Goal: Task Accomplishment & Management: Complete application form

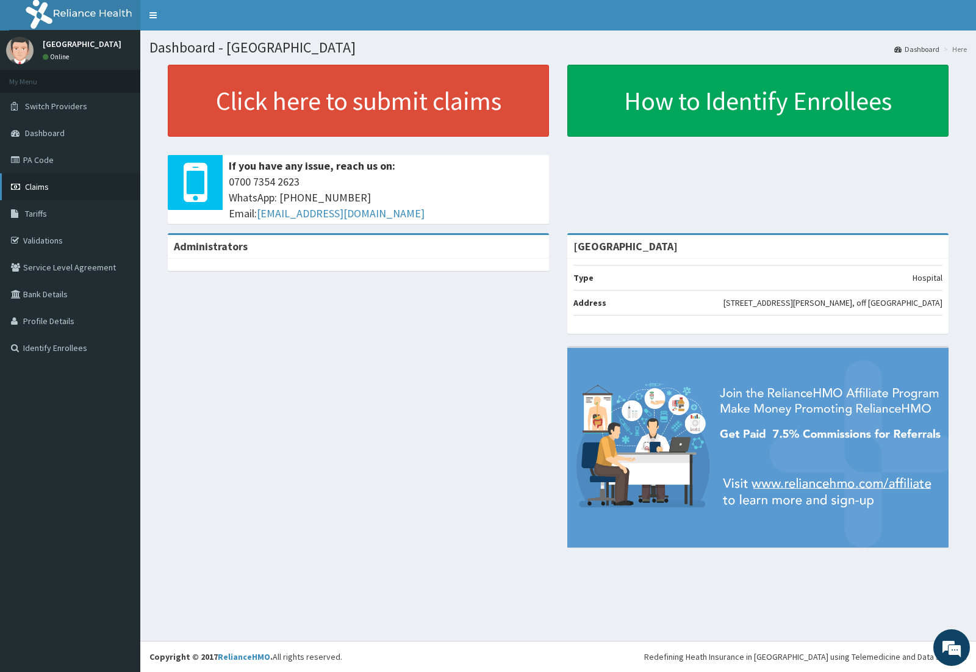
click at [46, 186] on span "Claims" at bounding box center [37, 186] width 24 height 11
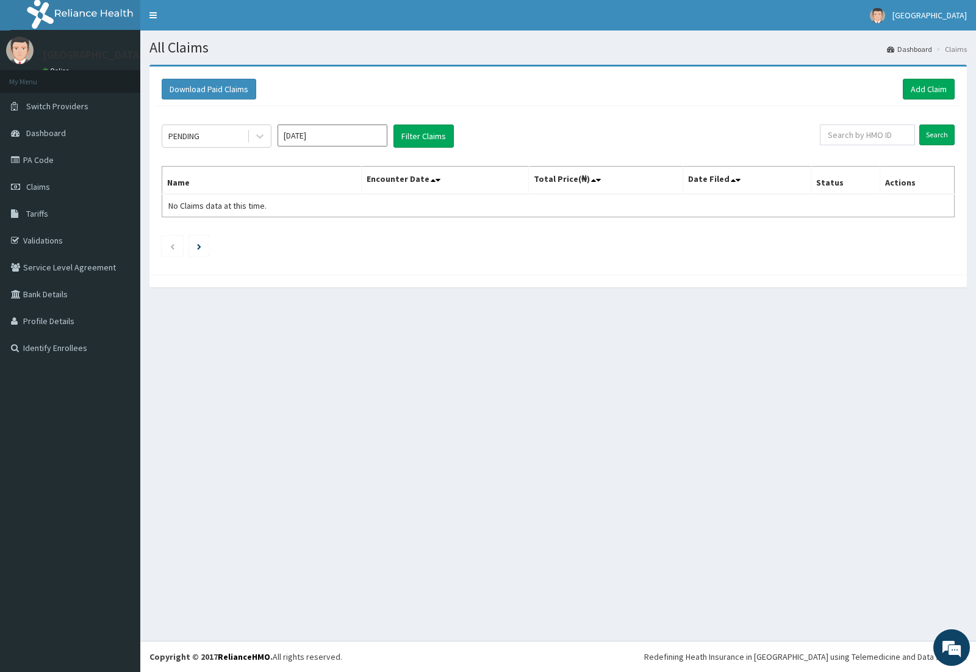
click at [922, 74] on div "Download Paid Claims Add Claim" at bounding box center [559, 90] width 806 height 34
click at [922, 90] on link "Add Claim" at bounding box center [929, 89] width 52 height 21
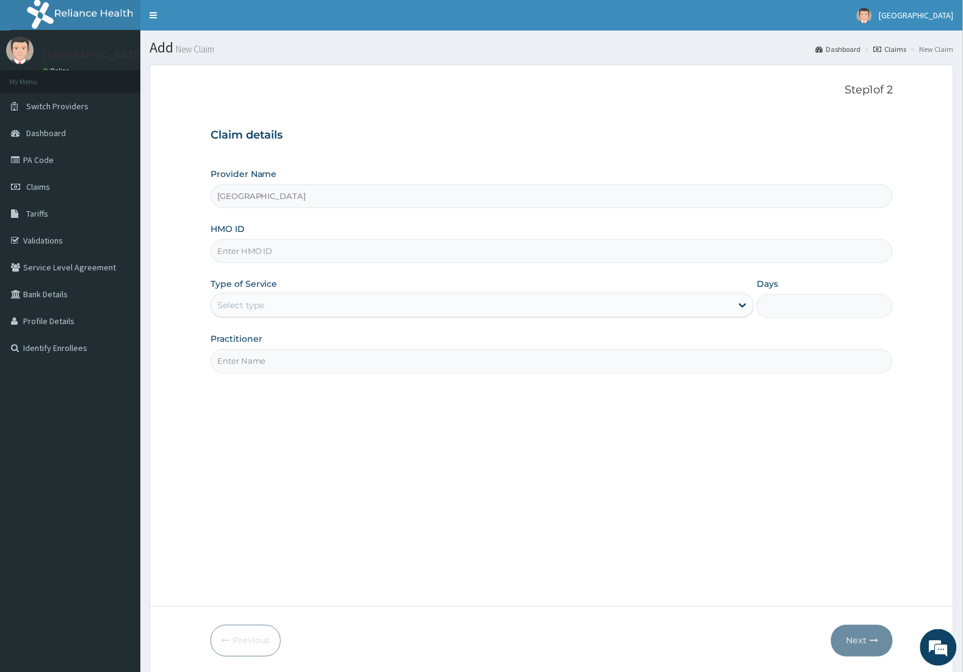
type input "[GEOGRAPHIC_DATA]"
click at [290, 252] on input "HMO ID" at bounding box center [552, 251] width 683 height 24
type input "CYA/10445/B"
click at [276, 318] on div "Type of Service Select type" at bounding box center [483, 298] width 544 height 40
click at [284, 300] on div "Select type" at bounding box center [471, 305] width 521 height 20
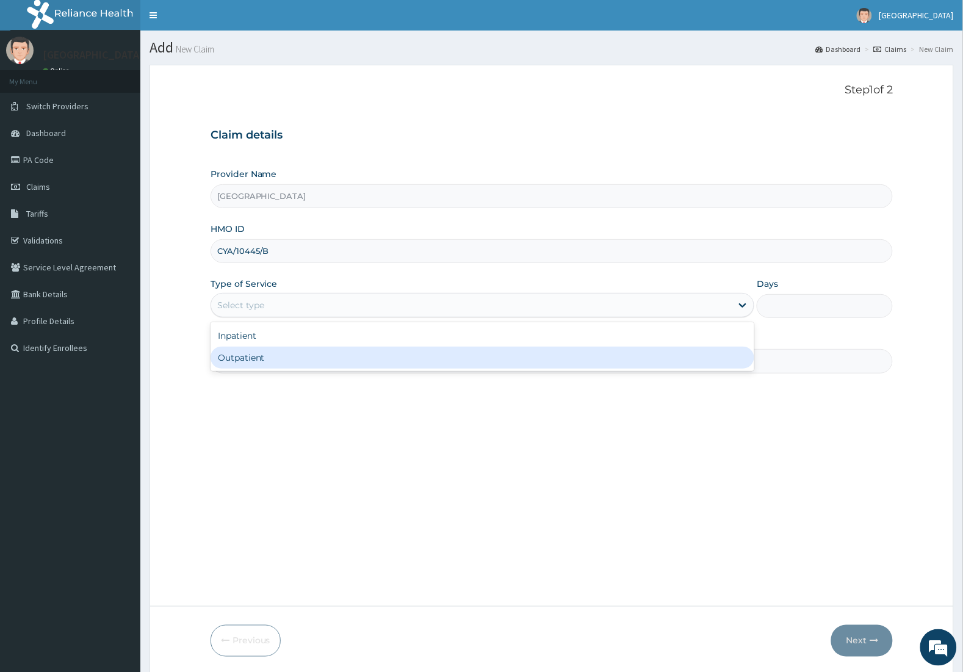
click at [266, 356] on div "Outpatient" at bounding box center [483, 358] width 544 height 22
type input "1"
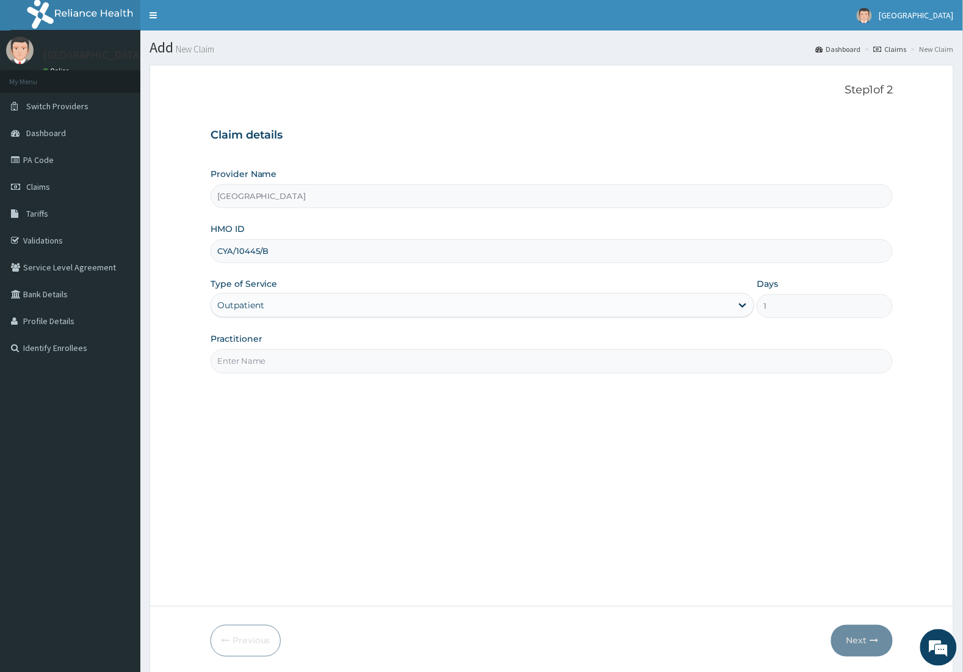
click at [315, 355] on input "Practitioner" at bounding box center [552, 361] width 683 height 24
type input "DR [PERSON_NAME]"
click at [886, 641] on button "Next" at bounding box center [862, 641] width 62 height 32
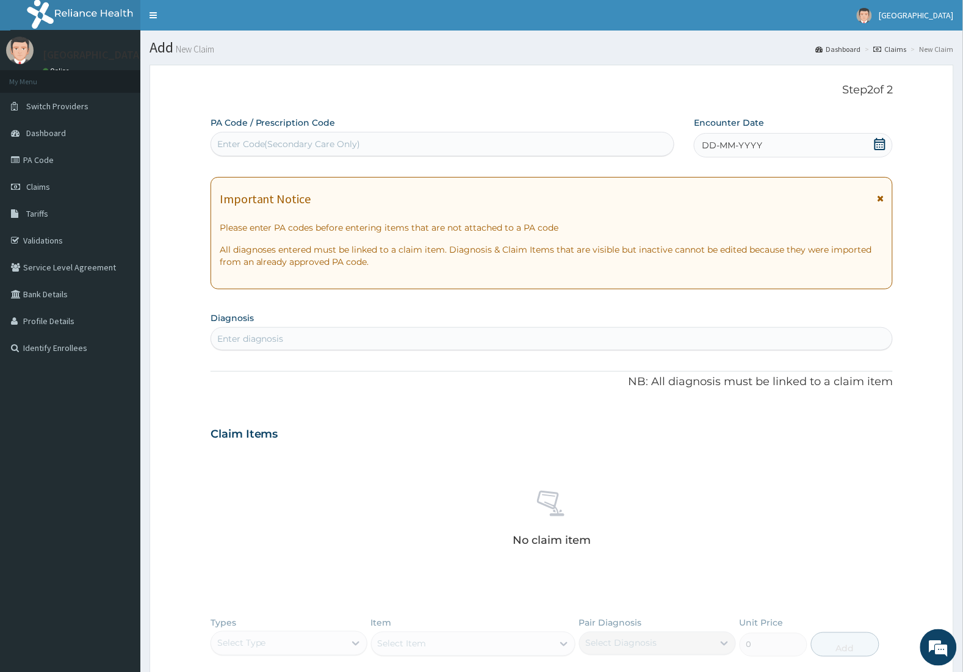
click at [887, 146] on div "DD-MM-YYYY" at bounding box center [793, 145] width 199 height 24
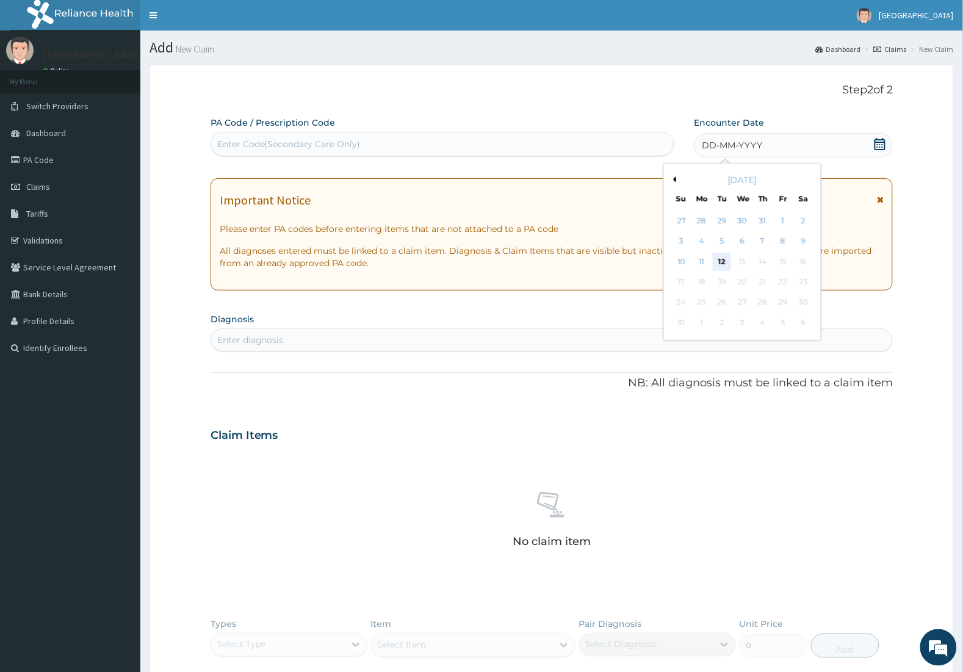
click at [721, 262] on div "12" at bounding box center [722, 262] width 18 height 18
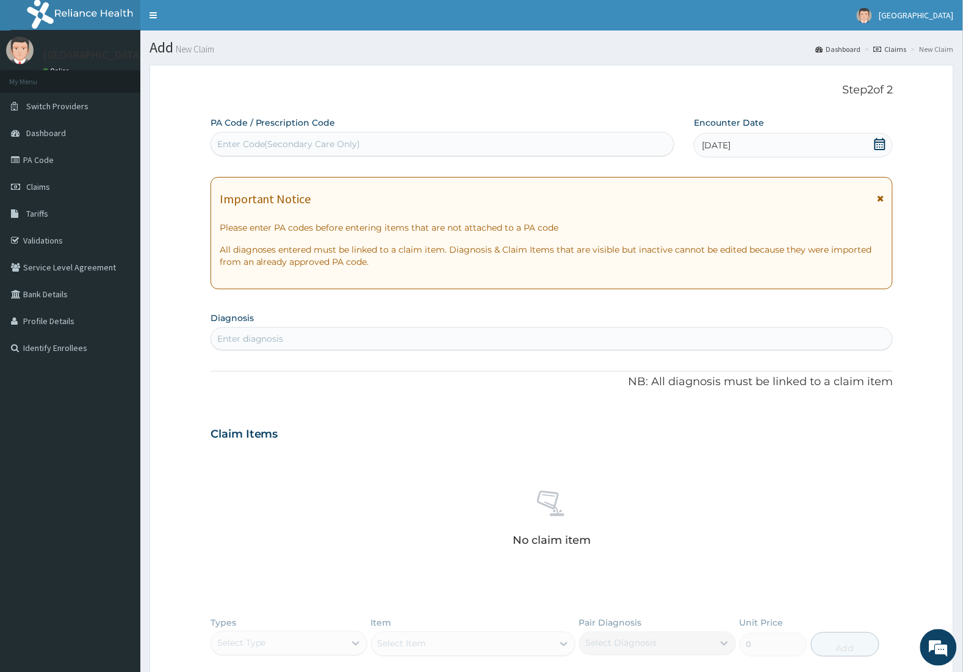
click at [431, 341] on div "Enter diagnosis" at bounding box center [552, 339] width 682 height 20
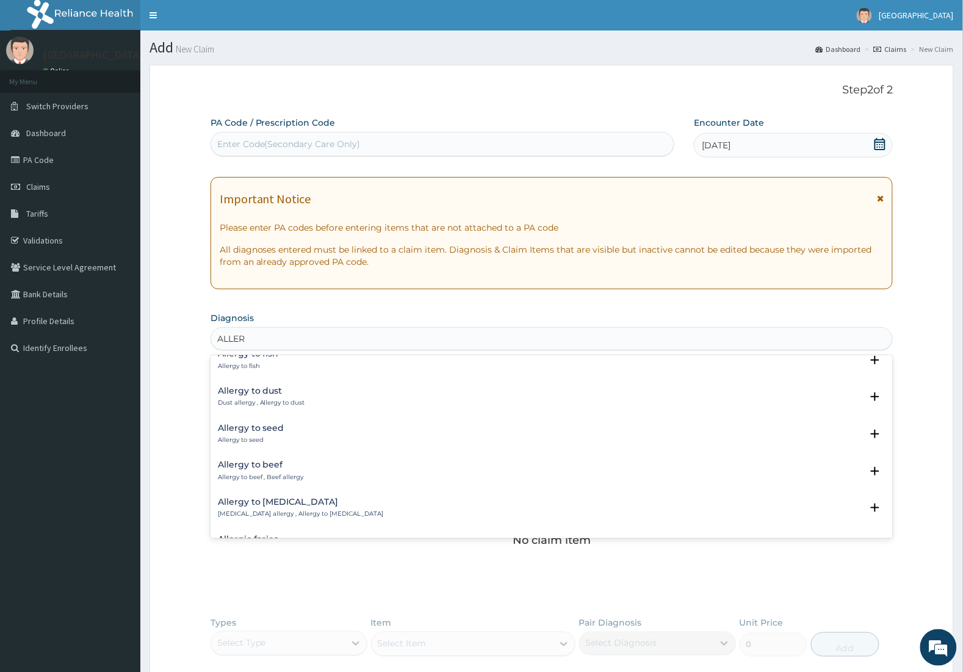
scroll to position [534, 0]
type input "ALLERGIC"
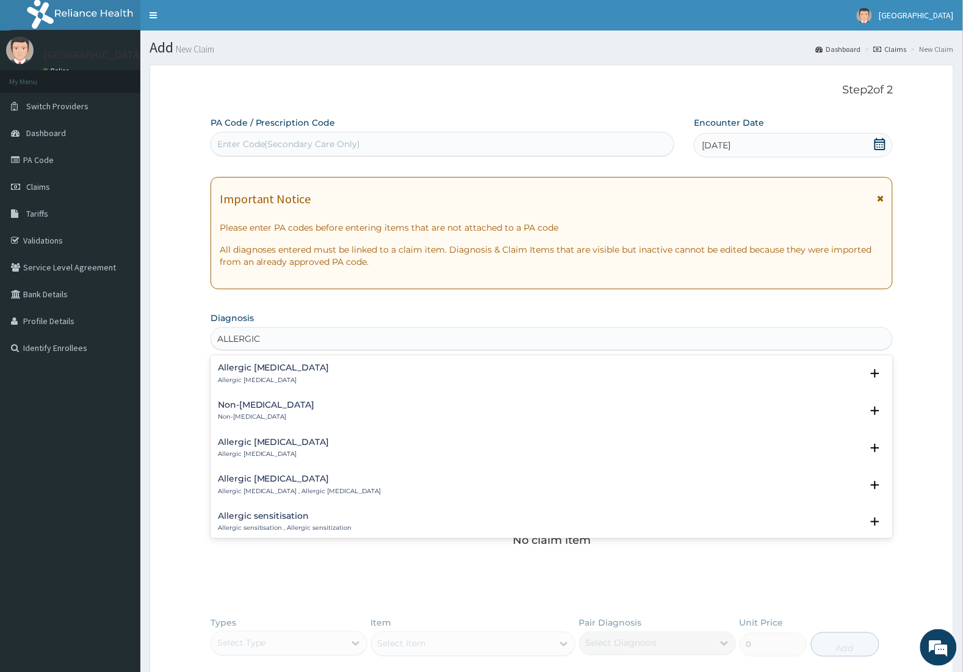
scroll to position [1071, 0]
click at [281, 413] on div "Allergic [MEDICAL_DATA] Allergic [MEDICAL_DATA]" at bounding box center [274, 412] width 112 height 21
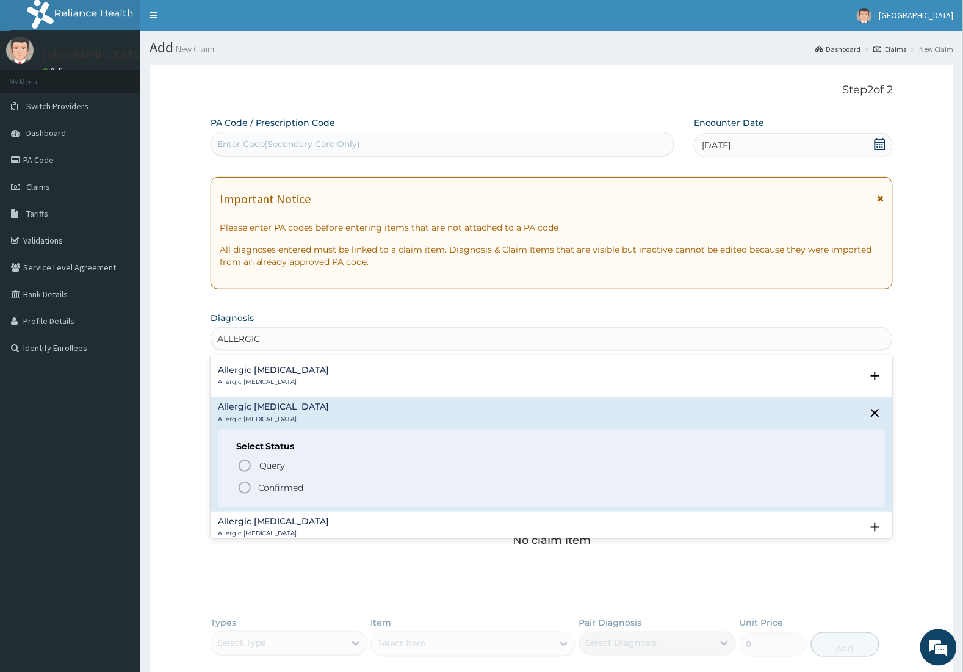
click at [270, 488] on p "Confirmed" at bounding box center [281, 488] width 46 height 12
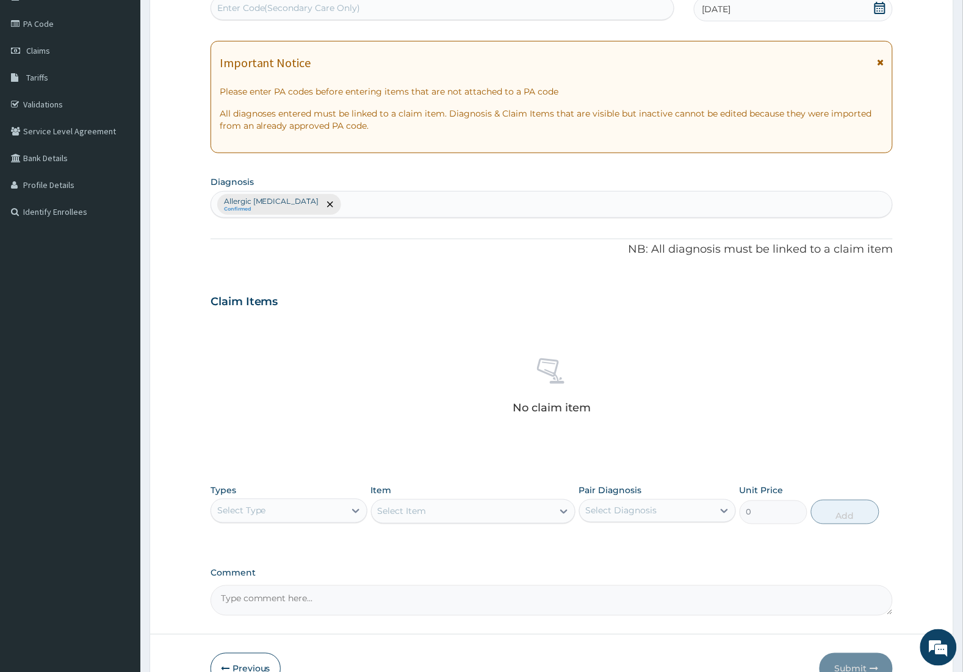
scroll to position [209, 0]
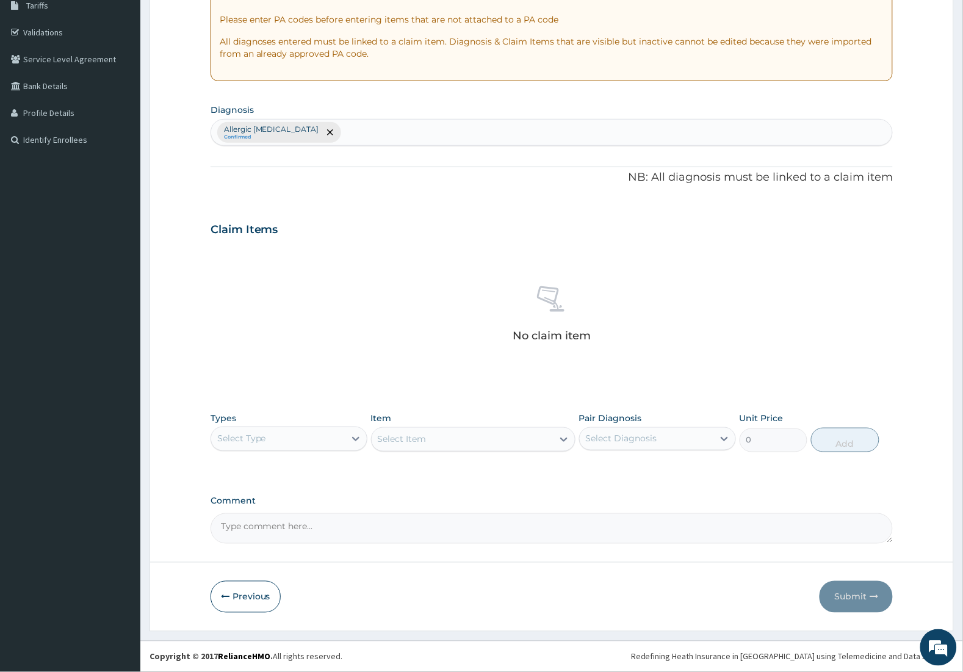
click at [370, 439] on div "Types Select Type Item Select Item Pair Diagnosis Select Diagnosis Unit Price 0…" at bounding box center [552, 432] width 683 height 52
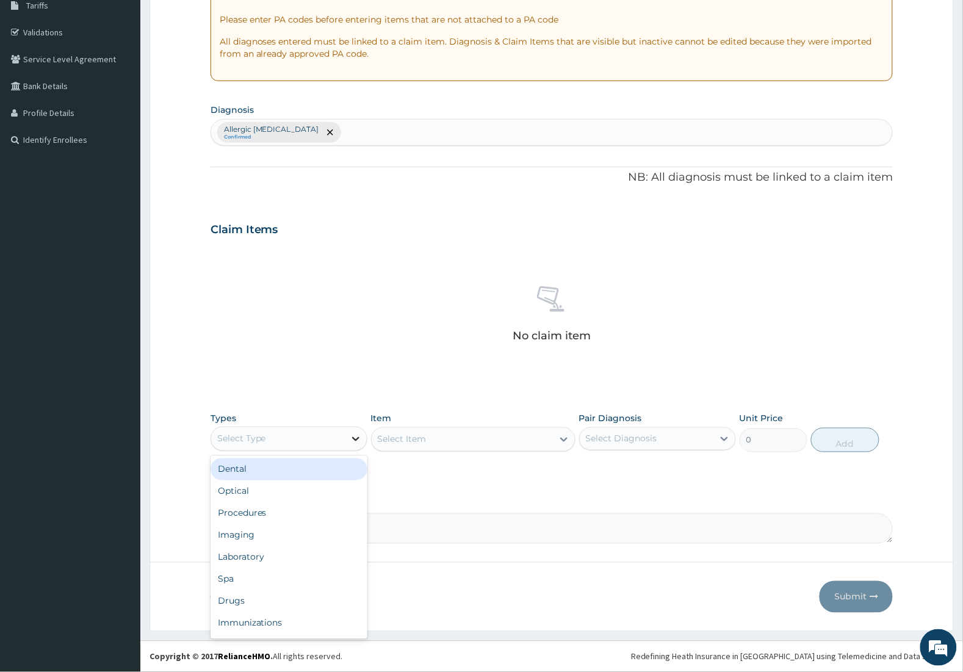
click at [353, 436] on icon at bounding box center [356, 439] width 12 height 12
click at [283, 597] on div "Drugs" at bounding box center [289, 601] width 157 height 22
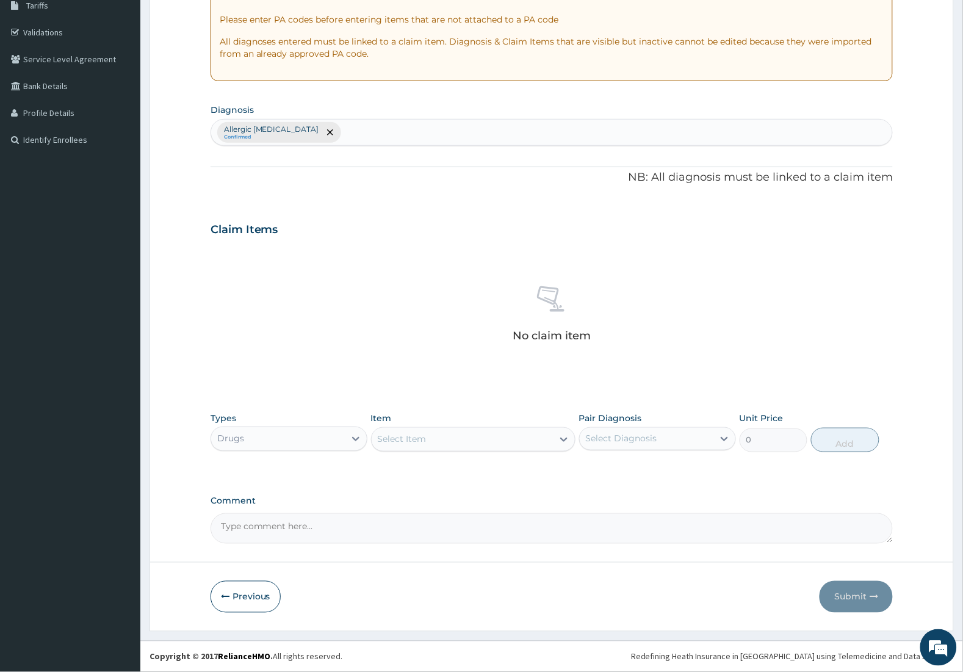
click at [348, 131] on div "Allergic [MEDICAL_DATA] Confirmed" at bounding box center [552, 133] width 682 height 26
type input "PAIN"
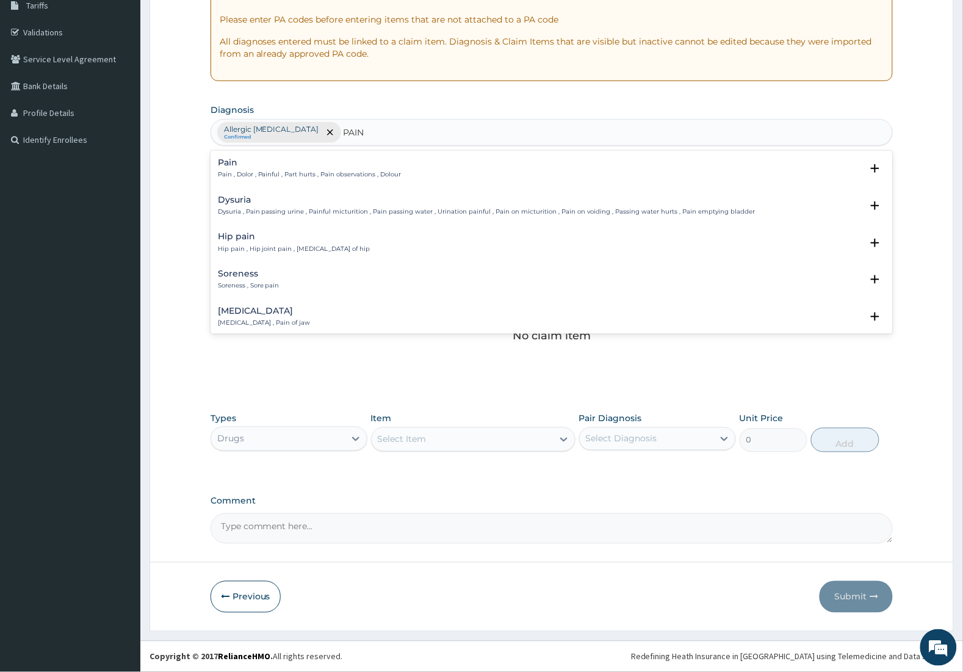
click at [314, 168] on div "Pain Pain , Dolor , Painful , Part hurts , Pain observations , Dolour" at bounding box center [310, 168] width 184 height 21
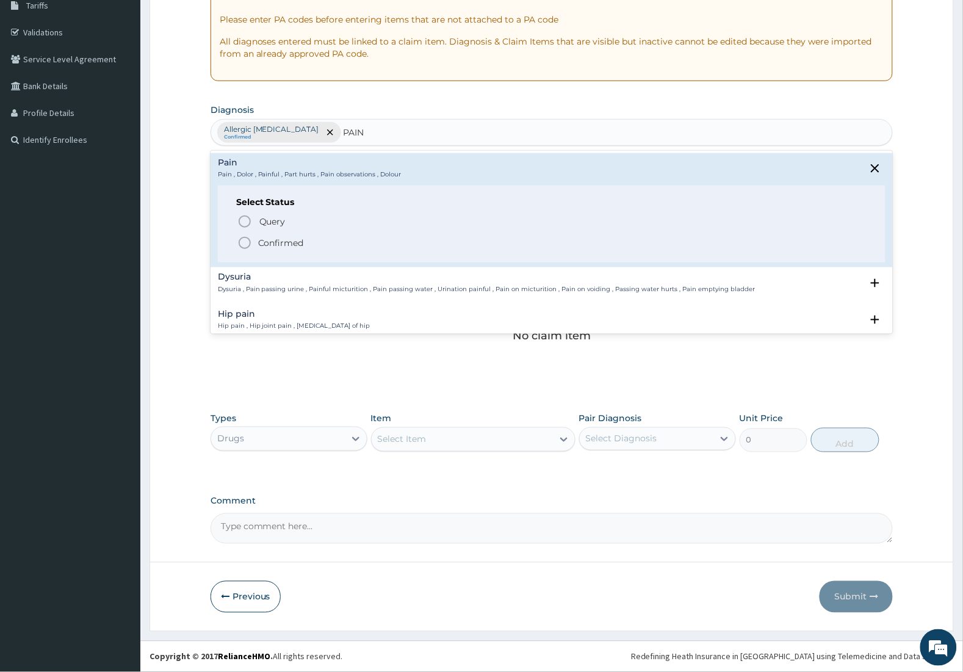
click at [261, 245] on p "Confirmed" at bounding box center [281, 243] width 46 height 12
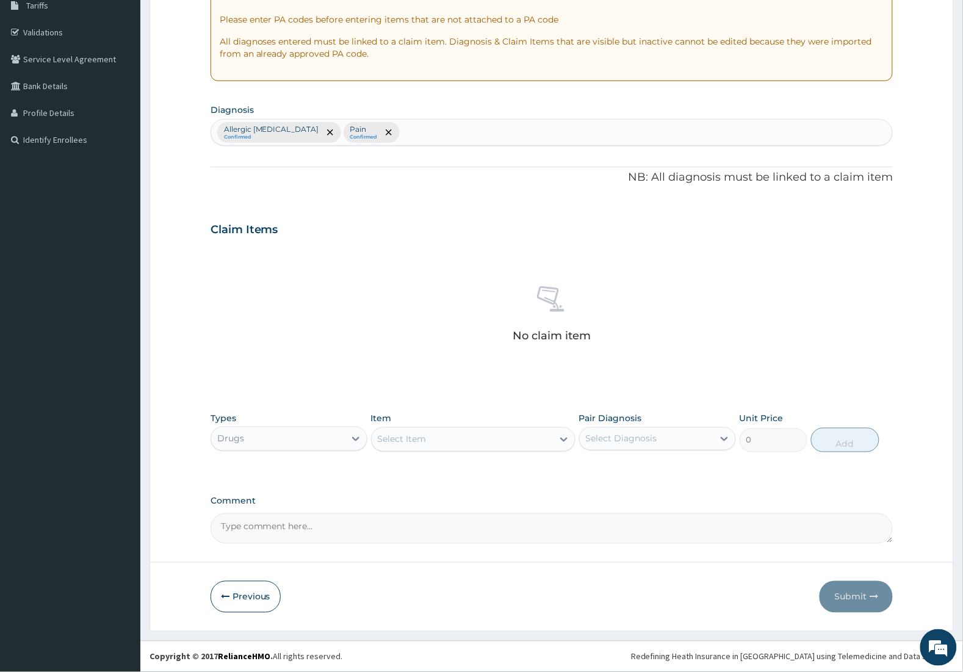
click at [447, 435] on div "Select Item" at bounding box center [463, 440] width 182 height 20
type input "CET"
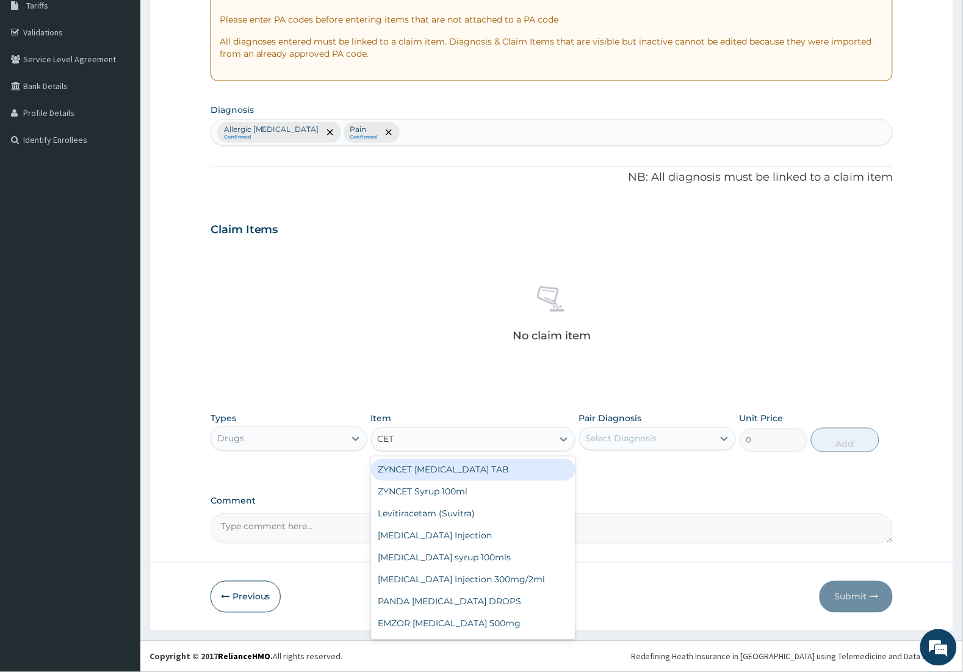
click at [483, 469] on div "ZYNCET [MEDICAL_DATA] TAB" at bounding box center [473, 470] width 205 height 22
type input "147.8125"
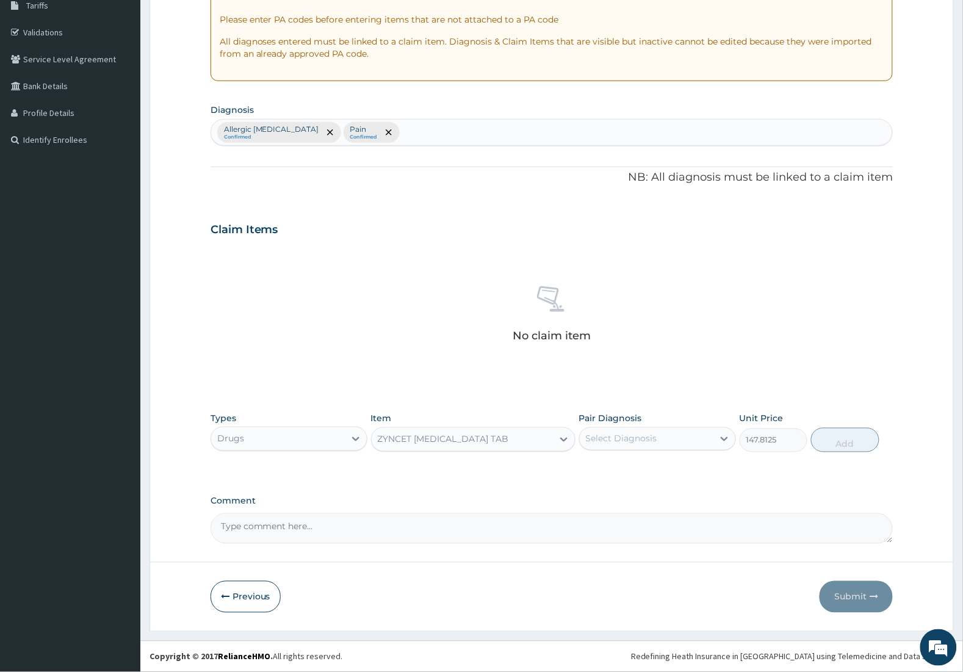
click at [592, 438] on div "Select Diagnosis" at bounding box center [621, 439] width 71 height 12
click at [592, 461] on div "Allergic [MEDICAL_DATA]" at bounding box center [657, 470] width 157 height 25
checkbox input "true"
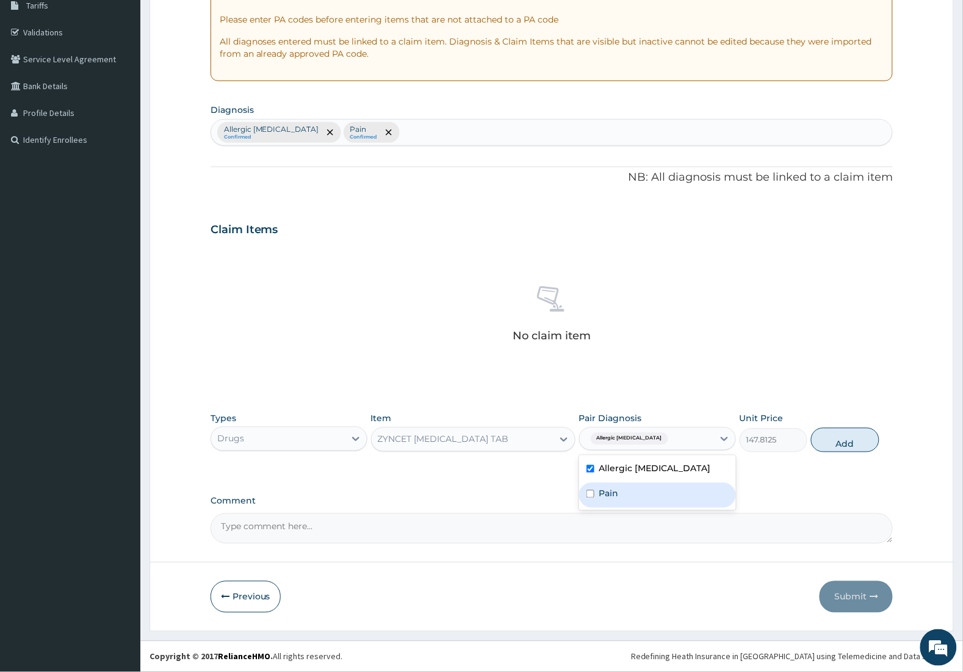
click at [602, 499] on div "Pain" at bounding box center [657, 495] width 157 height 25
checkbox input "true"
click at [825, 443] on button "Add" at bounding box center [845, 440] width 68 height 24
type input "0"
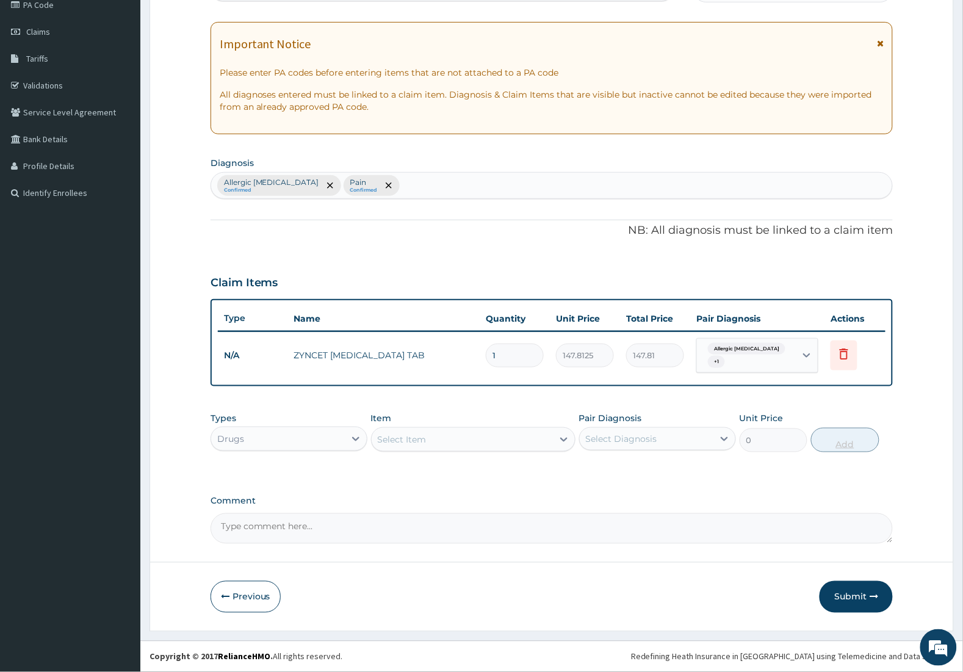
scroll to position [154, 0]
type input "0.00"
type input "7"
type input "1034.69"
type input "7"
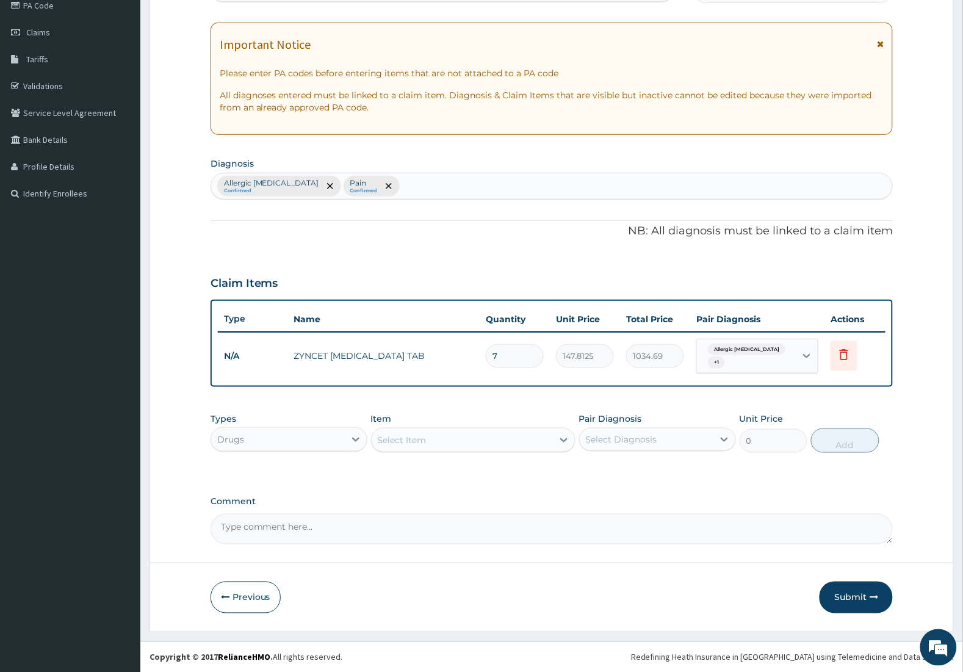
click at [476, 442] on div "Select Item" at bounding box center [463, 440] width 182 height 20
type input "PREDNIS"
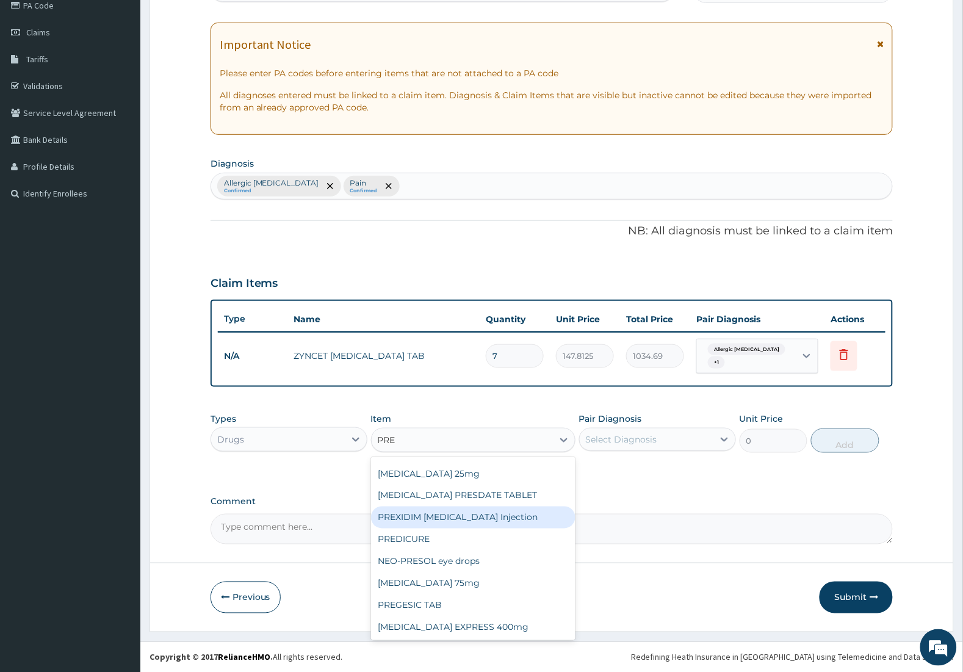
scroll to position [0, 0]
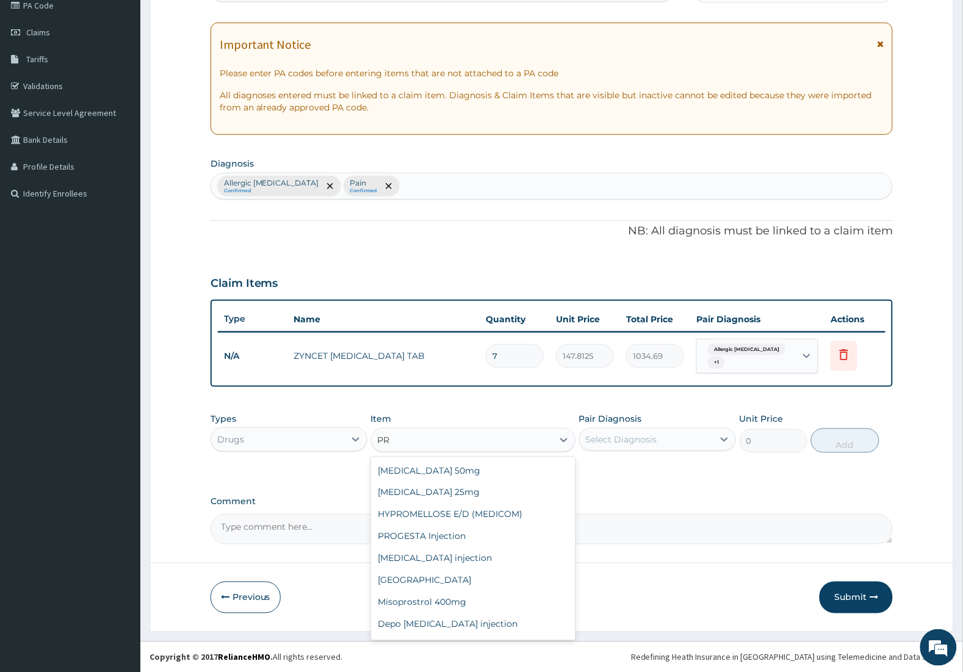
type input "P"
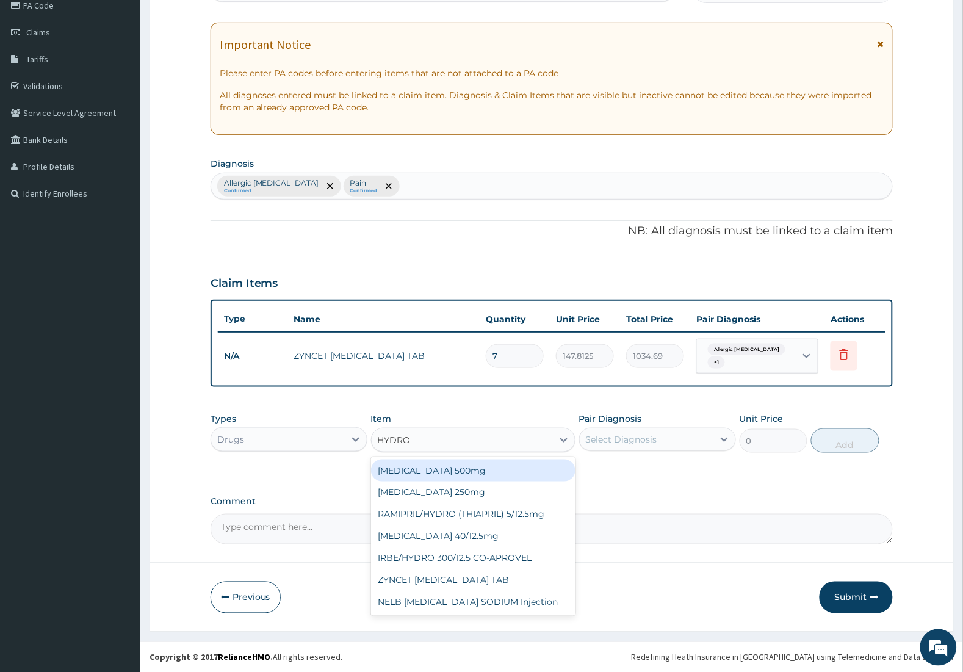
type input "HYDROC"
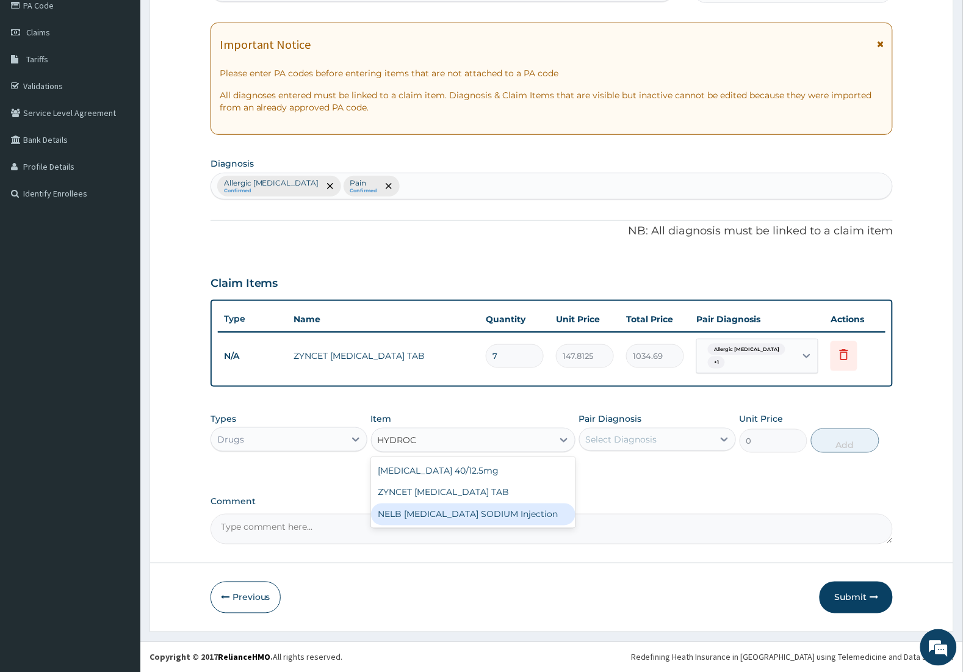
click at [492, 518] on div "NELB [MEDICAL_DATA] SODIUM Injection" at bounding box center [473, 514] width 205 height 22
type input "591.25"
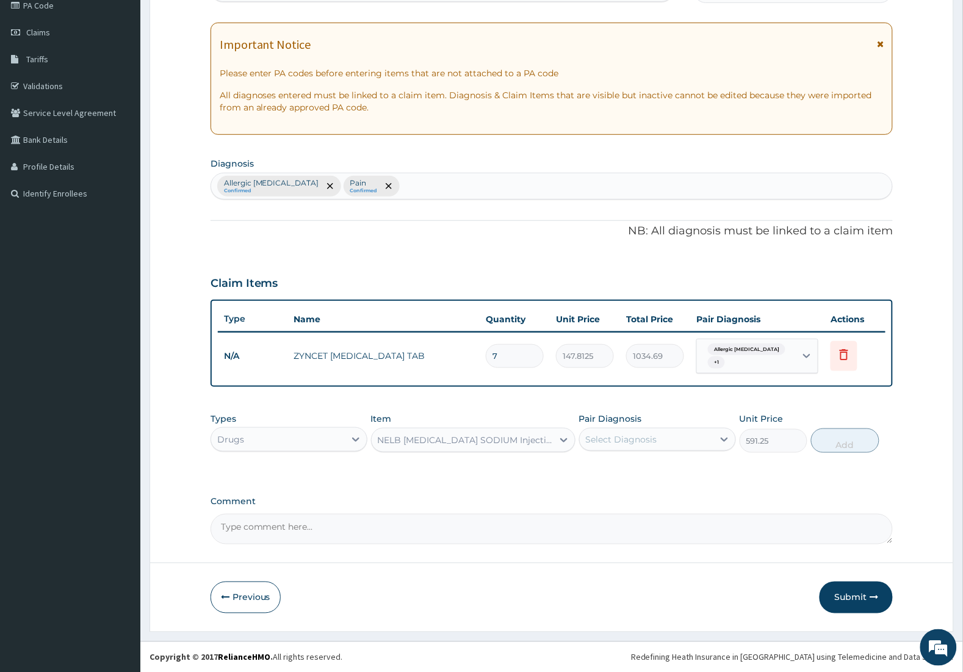
click at [641, 438] on div "Select Diagnosis" at bounding box center [621, 439] width 71 height 12
click at [621, 477] on div "Allergic [MEDICAL_DATA]" at bounding box center [657, 470] width 157 height 25
checkbox input "true"
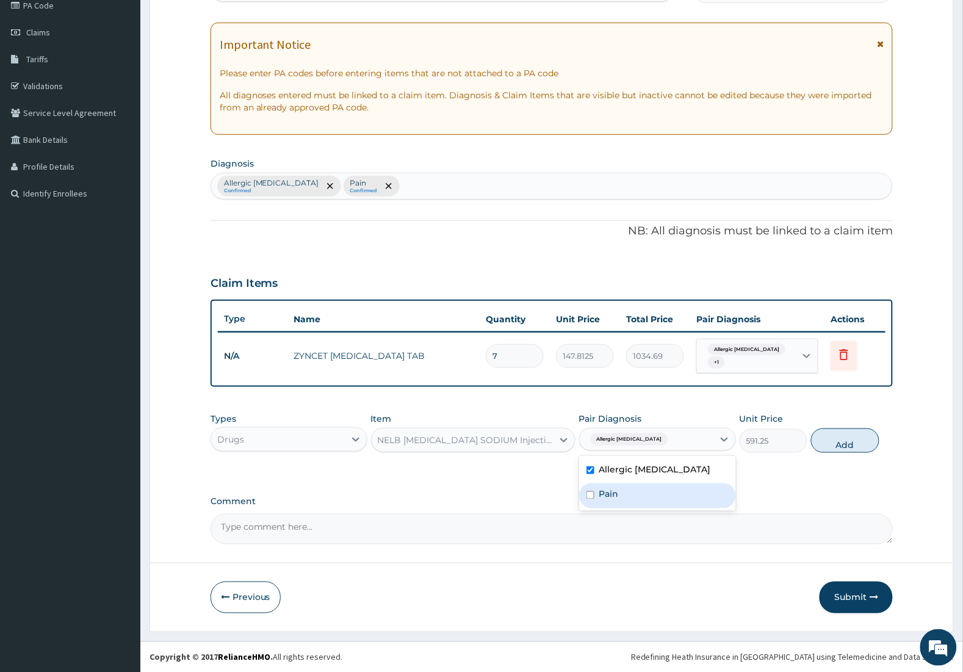
click at [618, 485] on div "Pain" at bounding box center [657, 495] width 157 height 25
checkbox input "true"
click at [824, 440] on button "Add" at bounding box center [845, 440] width 68 height 24
type input "0"
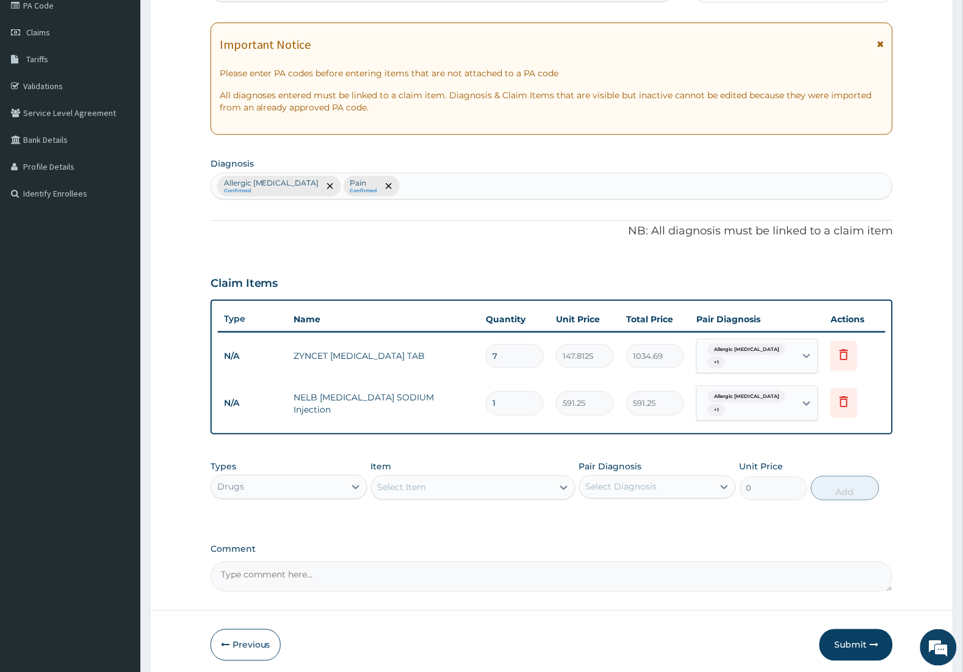
click at [532, 474] on div "Item Select Item" at bounding box center [473, 480] width 205 height 40
click at [528, 486] on div "Select Item" at bounding box center [463, 488] width 182 height 20
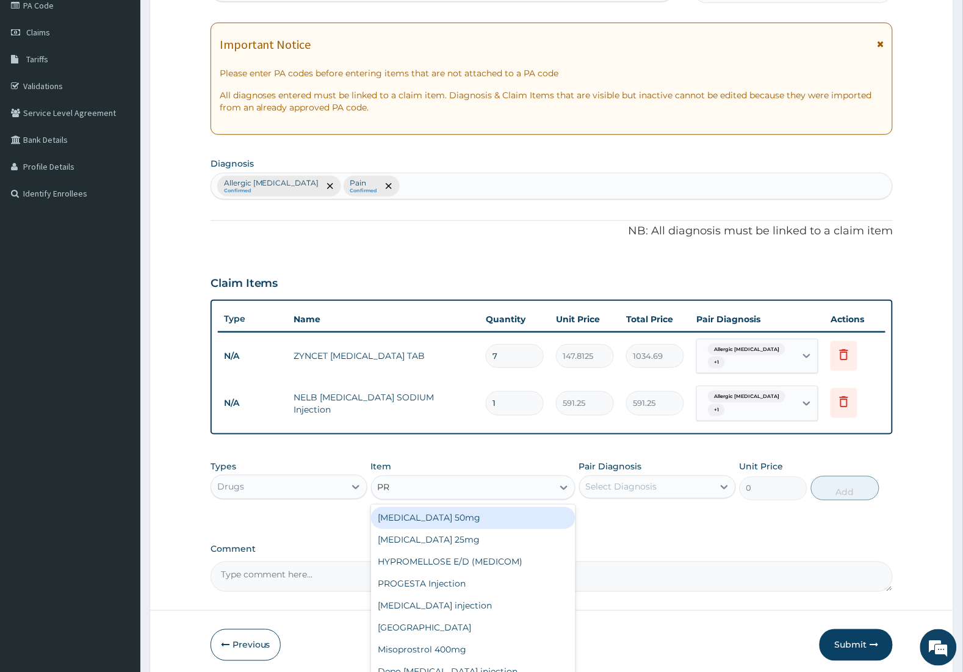
type input "P"
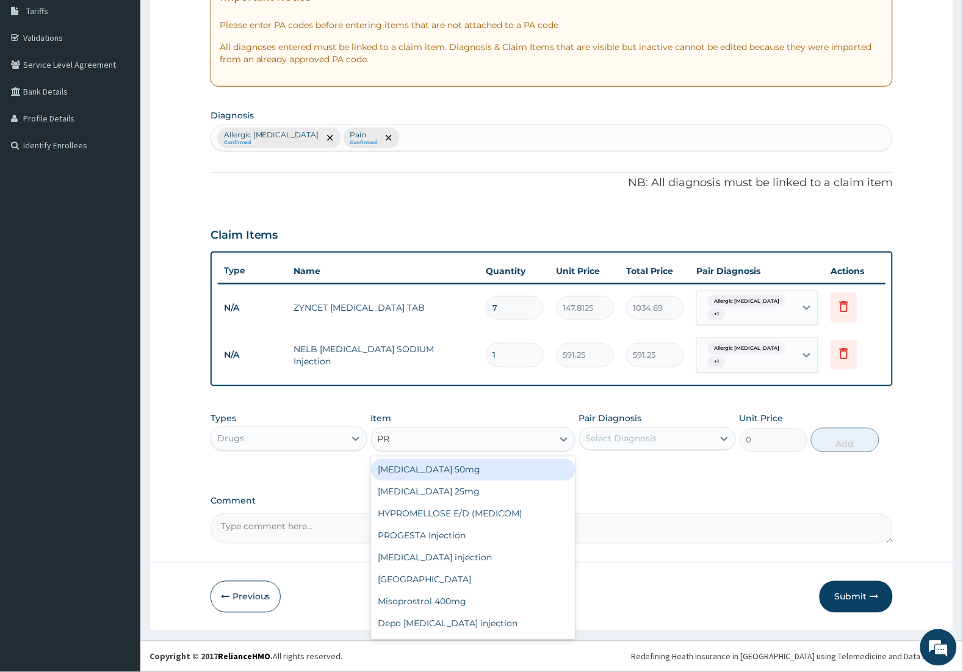
type input "P"
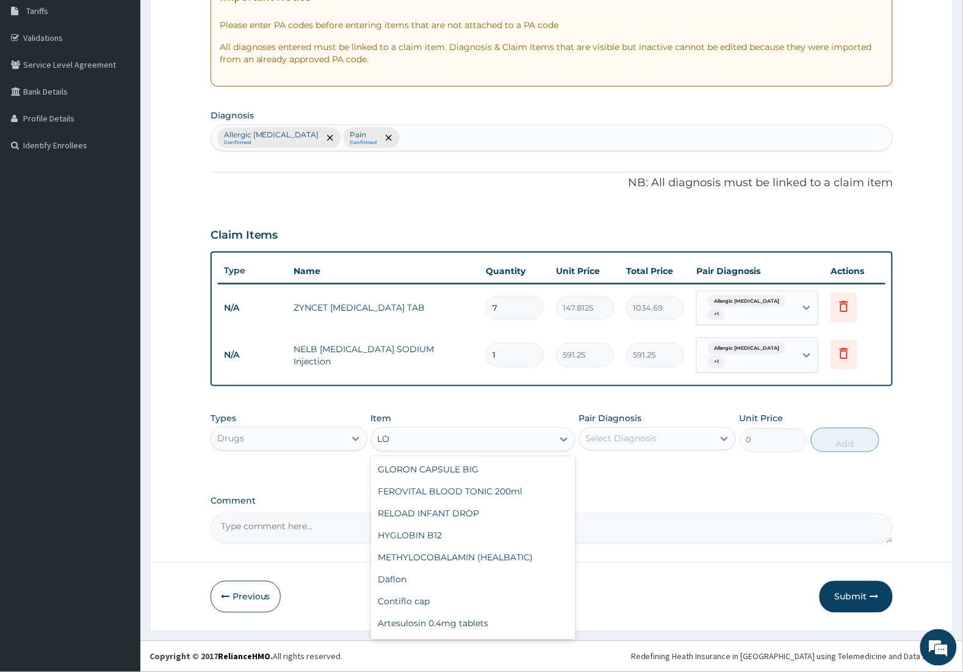
type input "L"
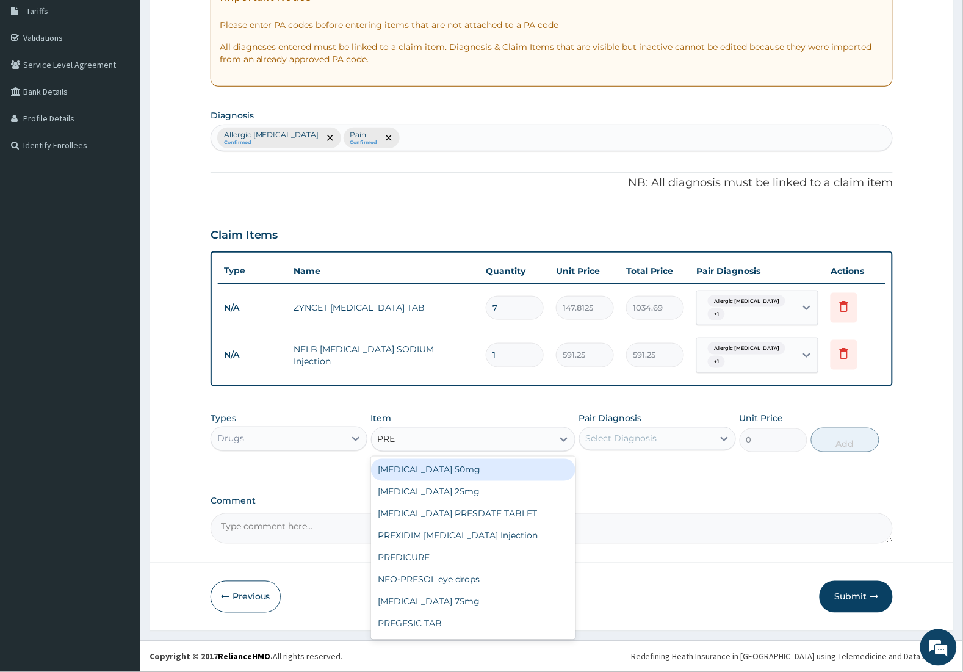
type input "PRED"
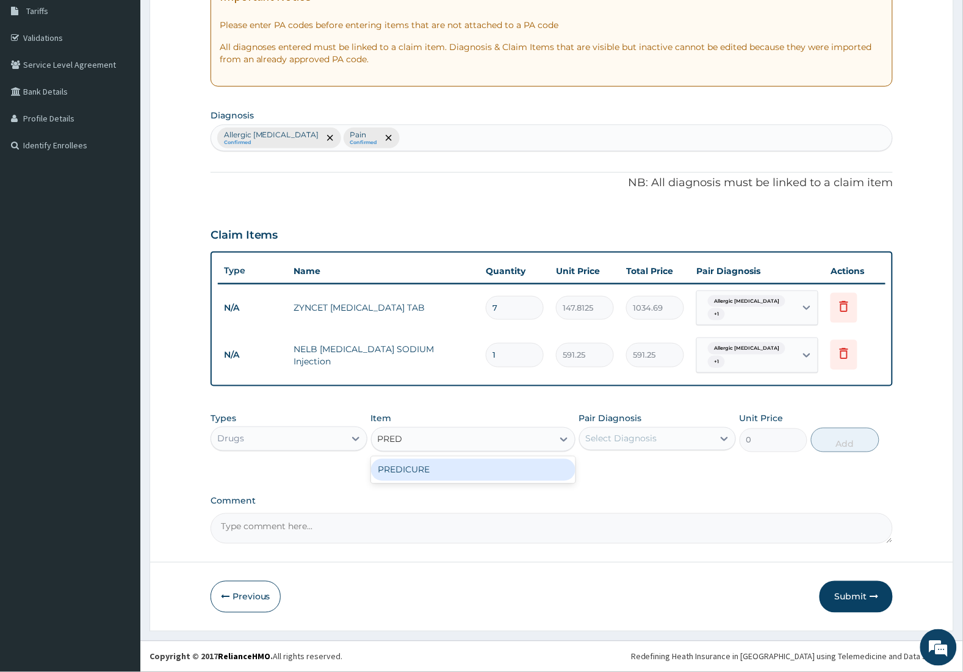
click at [466, 473] on div "PREDICURE" at bounding box center [473, 470] width 205 height 22
type input "53.2125"
click at [694, 435] on div "Select Diagnosis" at bounding box center [647, 439] width 134 height 20
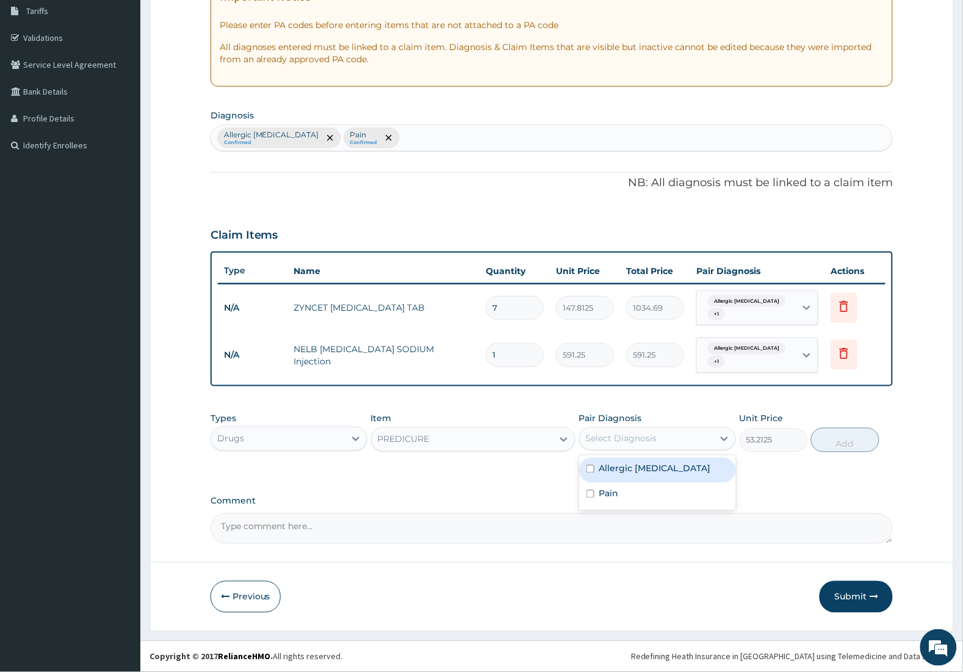
click at [612, 473] on label "Allergic [MEDICAL_DATA]" at bounding box center [655, 469] width 112 height 12
checkbox input "true"
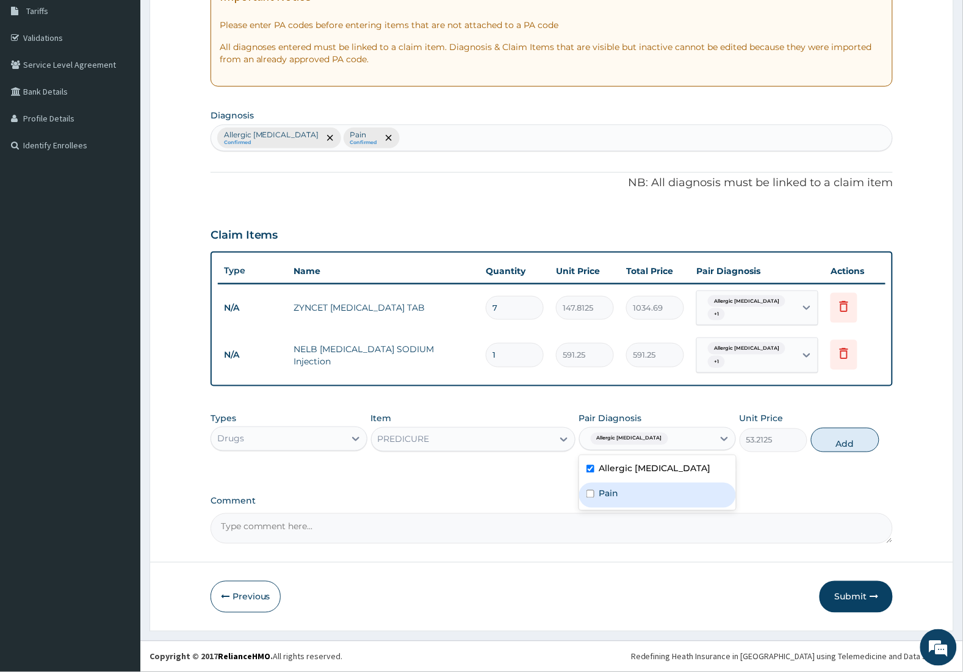
click at [608, 485] on div "Pain" at bounding box center [657, 495] width 157 height 25
checkbox input "true"
click at [842, 435] on button "Add" at bounding box center [845, 440] width 68 height 24
type input "0"
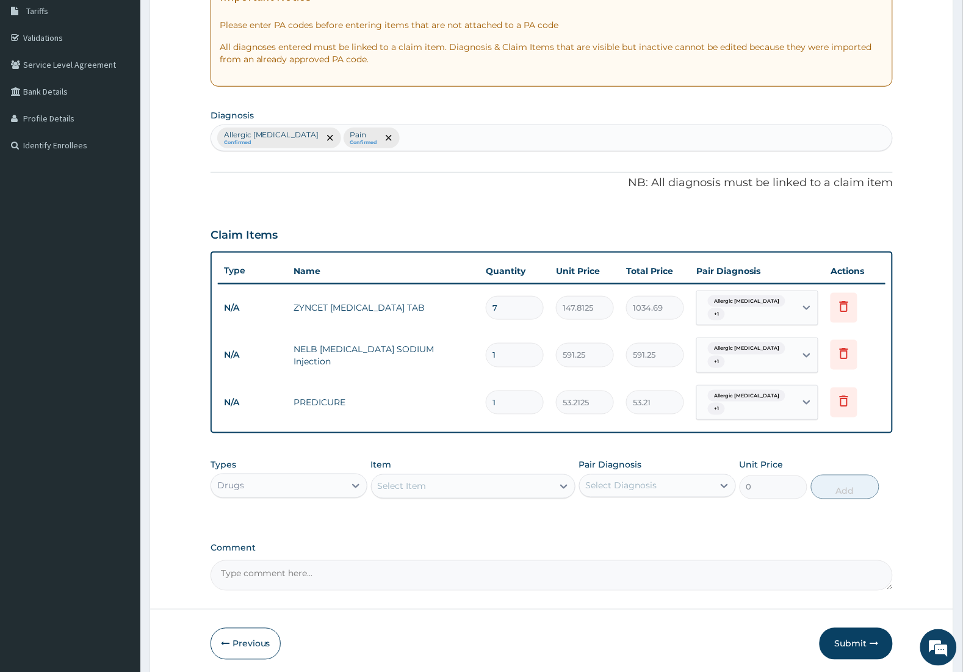
type input "14"
type input "744.98"
type input "14"
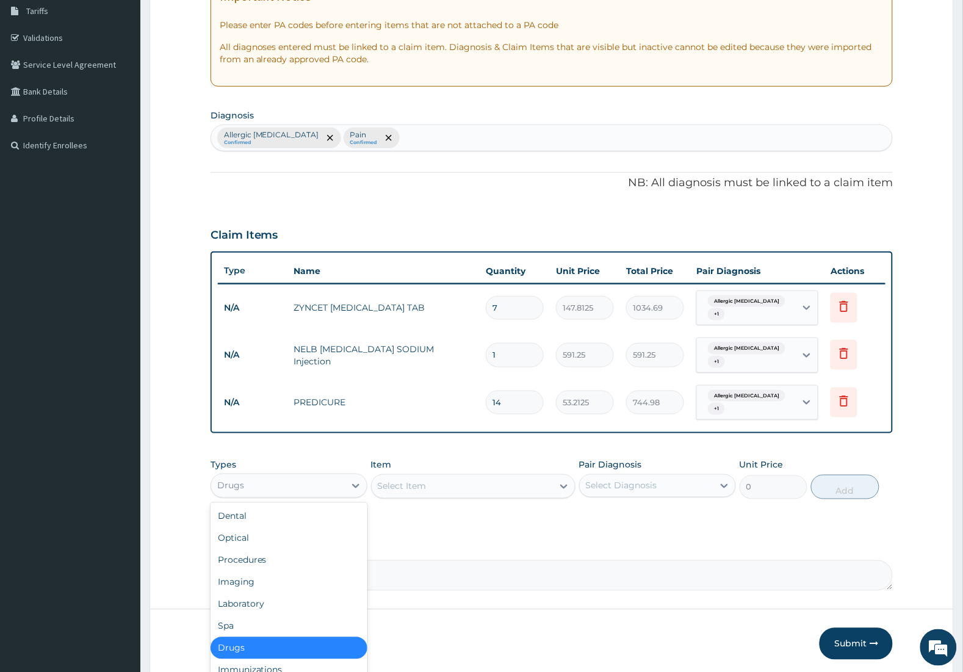
click at [331, 476] on div "Drugs" at bounding box center [278, 486] width 134 height 20
click at [293, 550] on div "Procedures" at bounding box center [289, 560] width 157 height 22
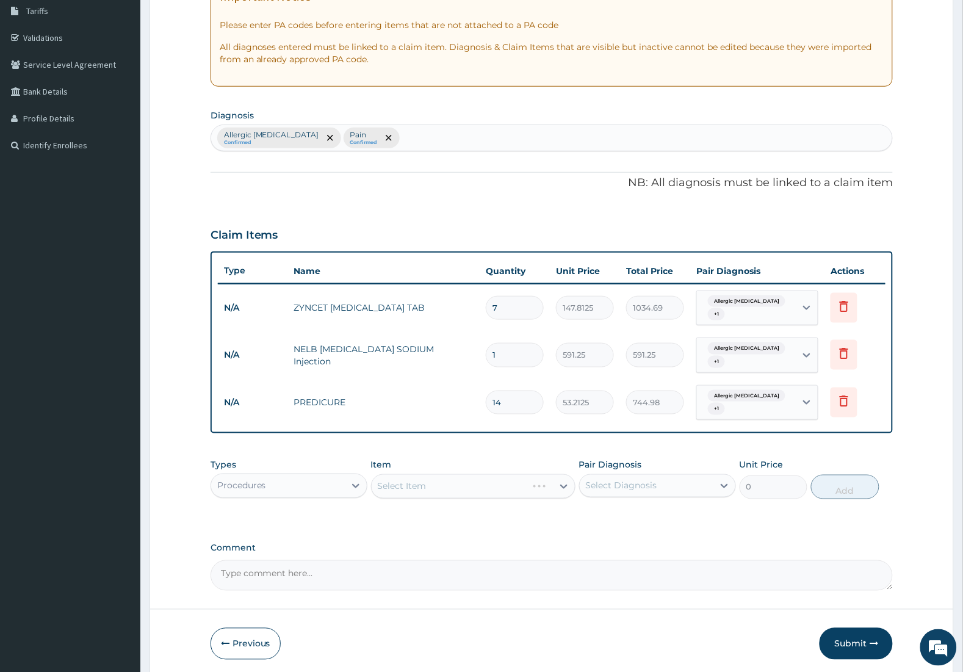
click at [474, 486] on div "Select Item" at bounding box center [473, 486] width 205 height 24
click at [561, 483] on div "Select Item" at bounding box center [473, 486] width 205 height 24
click at [561, 485] on icon at bounding box center [564, 486] width 12 height 12
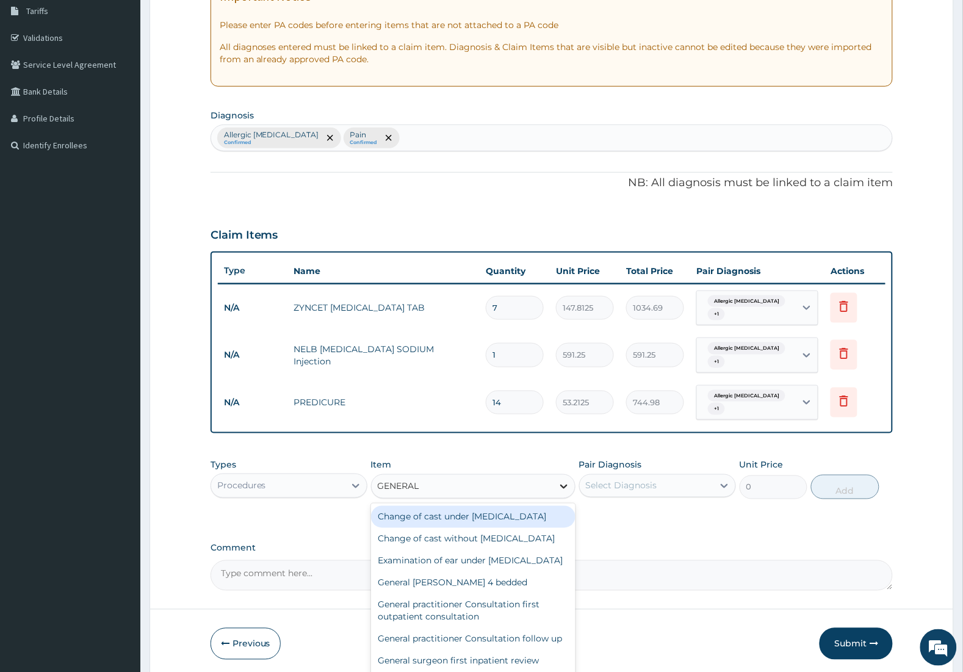
type input "GENERAL"
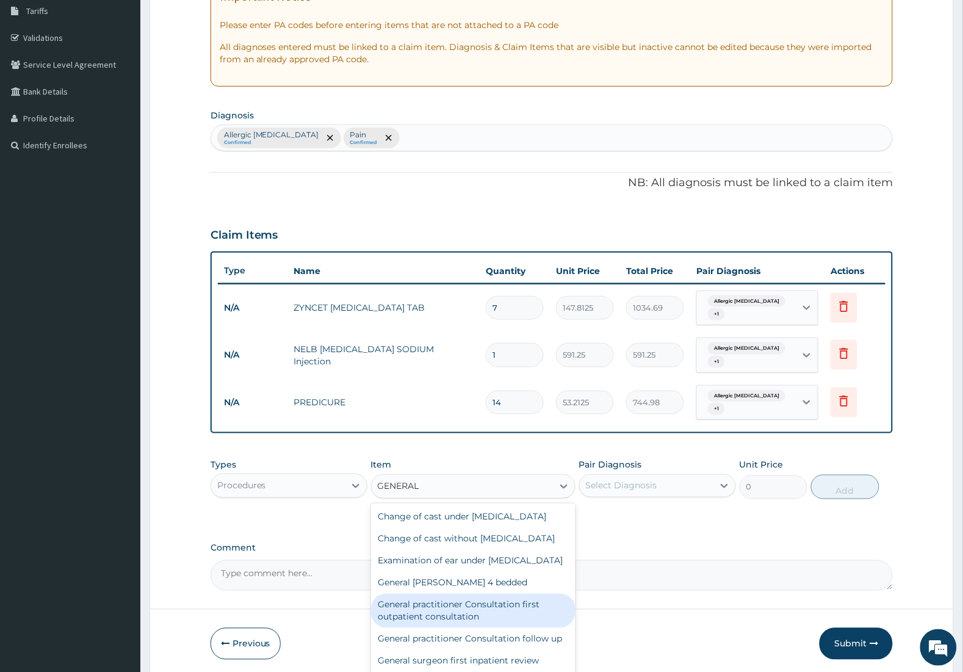
click at [505, 621] on div "General practitioner Consultation first outpatient consultation" at bounding box center [473, 611] width 205 height 34
type input "3547.5"
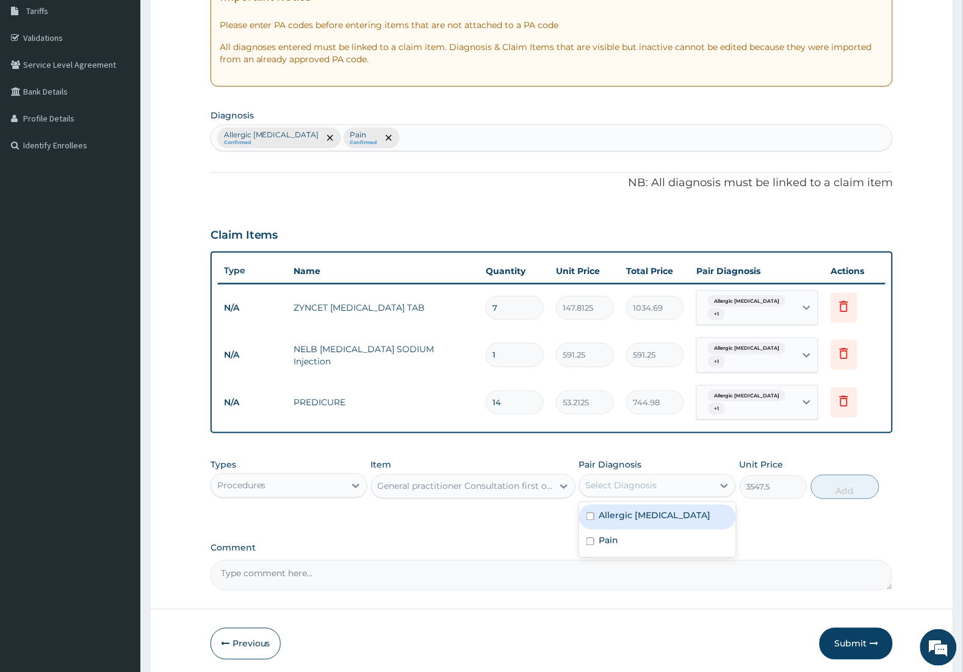
click at [626, 484] on div "Select Diagnosis" at bounding box center [621, 486] width 71 height 12
click at [622, 510] on label "Allergic [MEDICAL_DATA]" at bounding box center [655, 516] width 112 height 12
checkbox input "true"
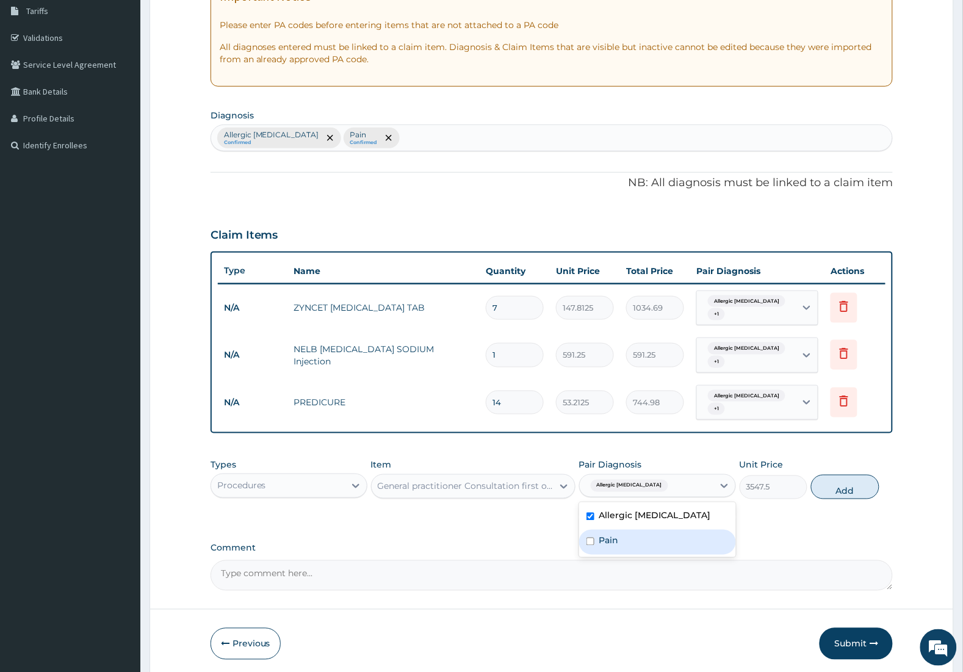
click at [621, 542] on div "Pain" at bounding box center [657, 542] width 157 height 25
checkbox input "true"
click at [845, 478] on button "Add" at bounding box center [845, 487] width 68 height 24
type input "0"
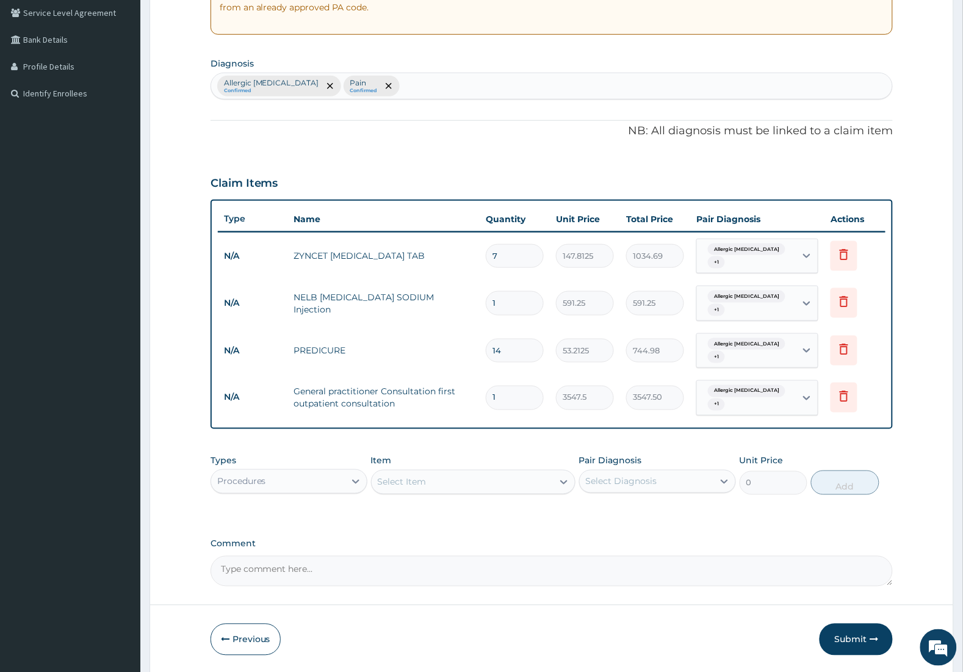
scroll to position [297, 0]
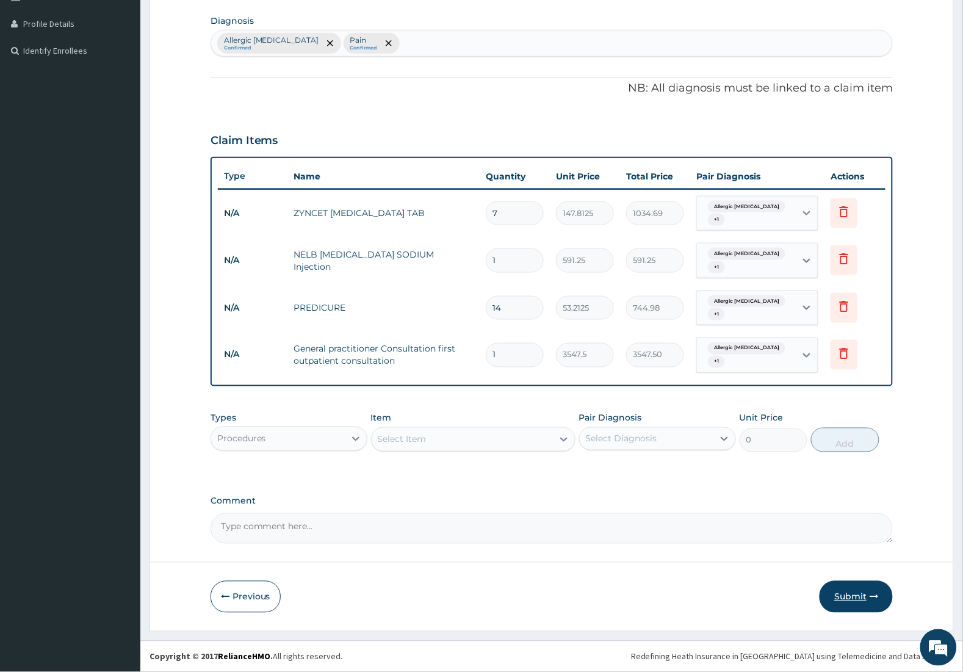
click at [874, 596] on icon "button" at bounding box center [874, 597] width 9 height 9
